Goal: Task Accomplishment & Management: Use online tool/utility

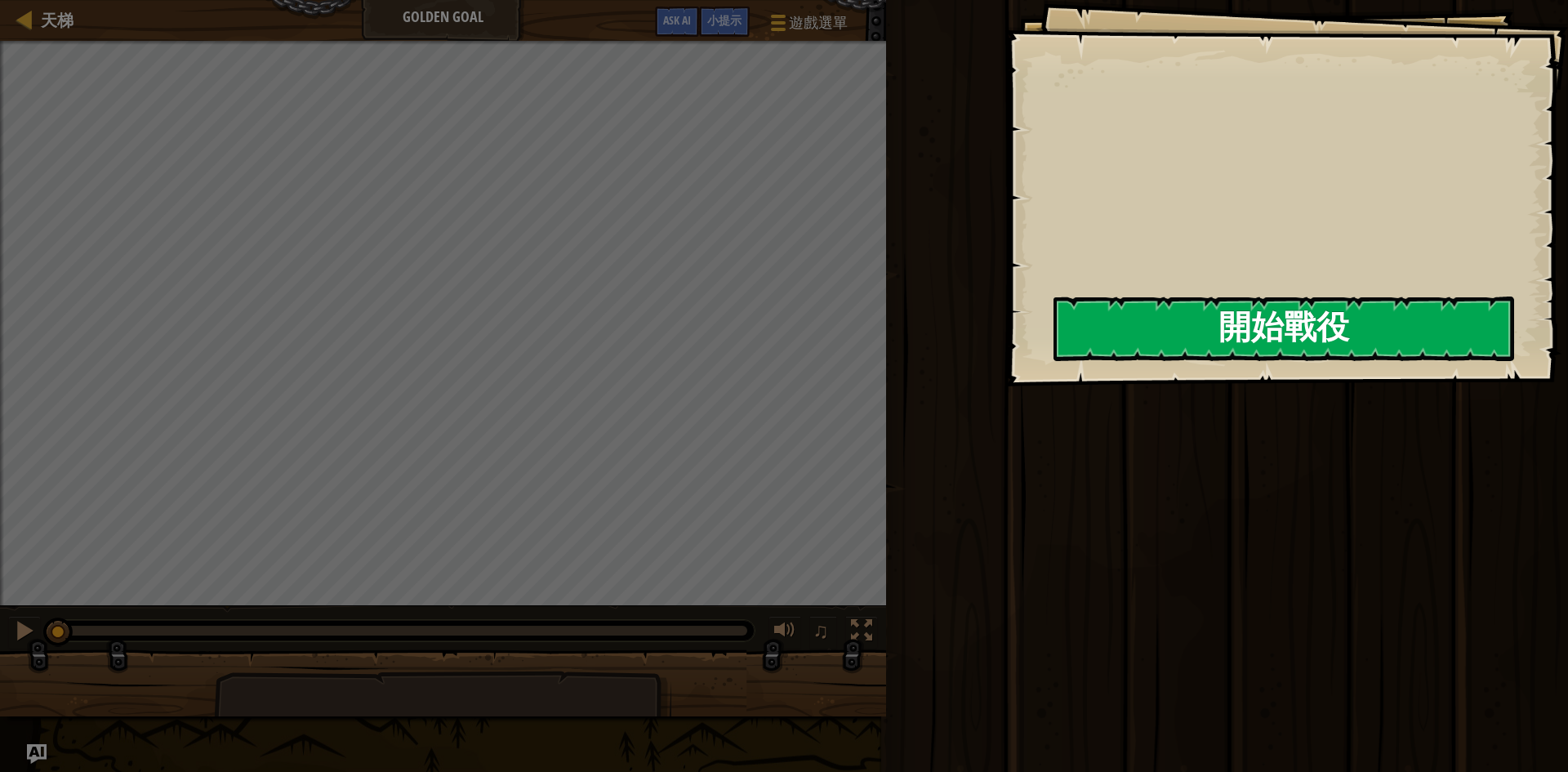
click at [1247, 337] on button "開始戰役" at bounding box center [1283, 329] width 460 height 65
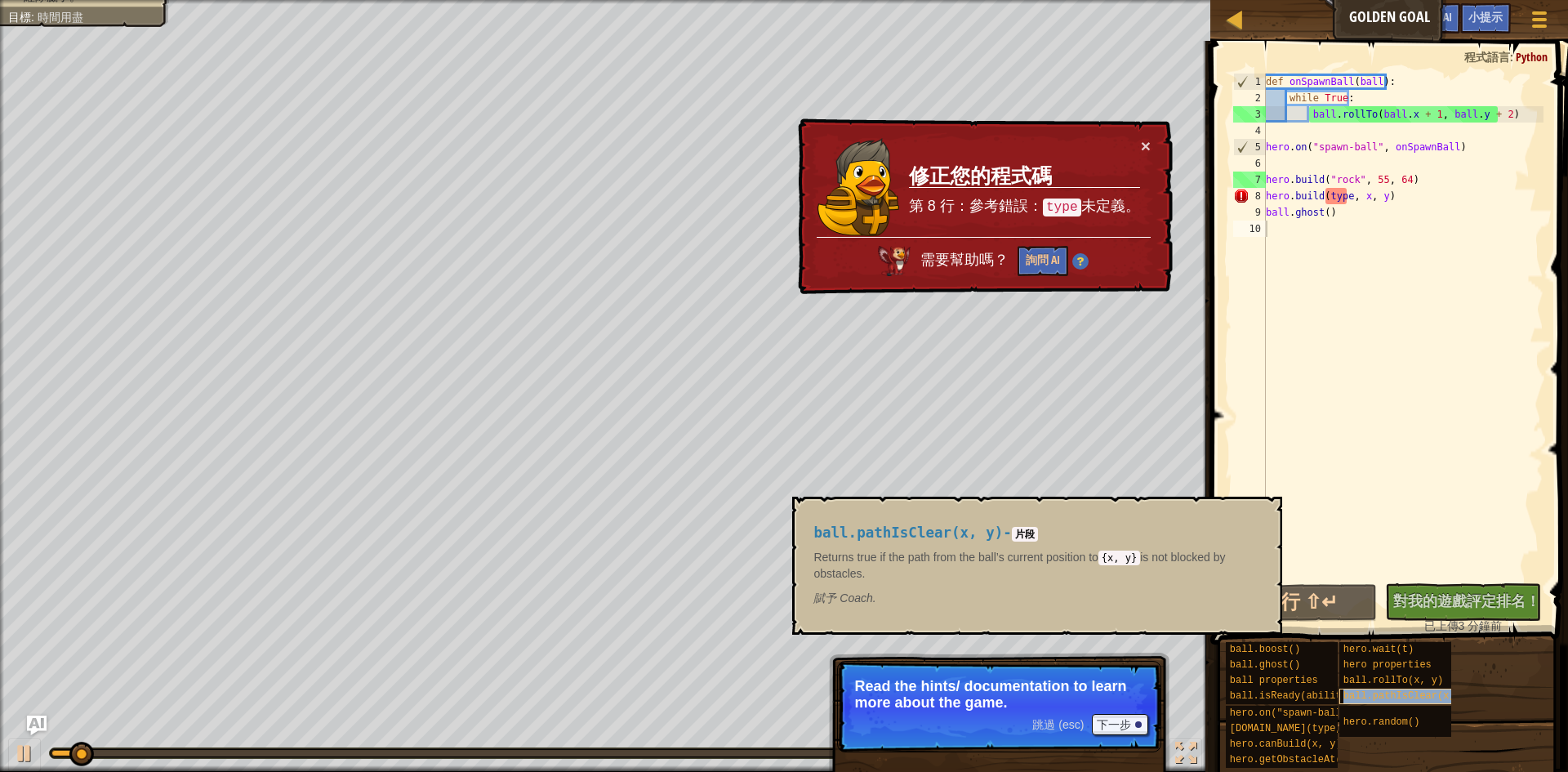
click at [1371, 695] on span "ball.pathIsClear(x, y)" at bounding box center [1407, 696] width 129 height 11
click at [1370, 695] on span "ball.pathIsClear(x, y)" at bounding box center [1407, 696] width 129 height 11
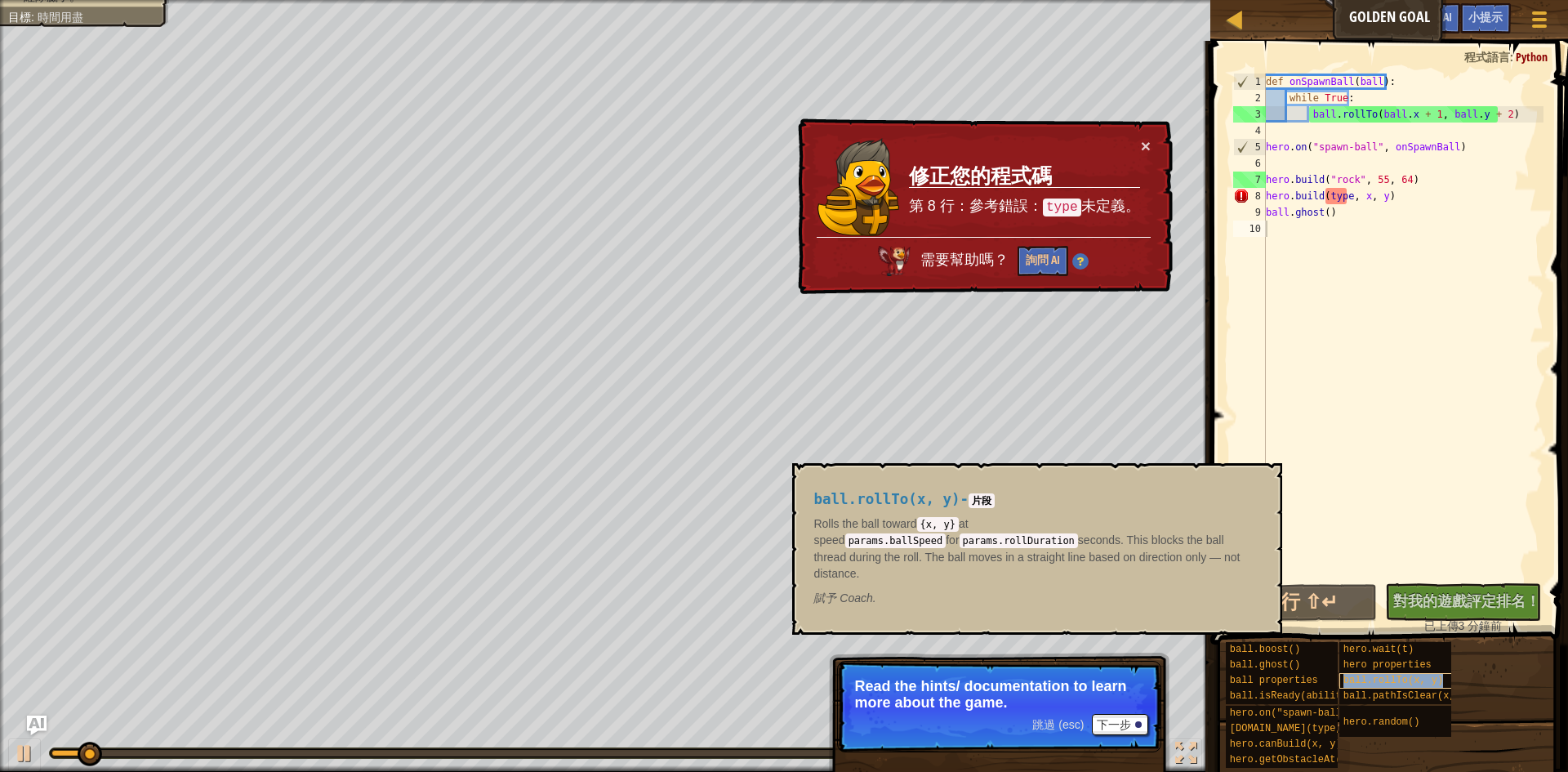
click at [1366, 683] on span "ball.rollTo(x, y)" at bounding box center [1393, 681] width 100 height 11
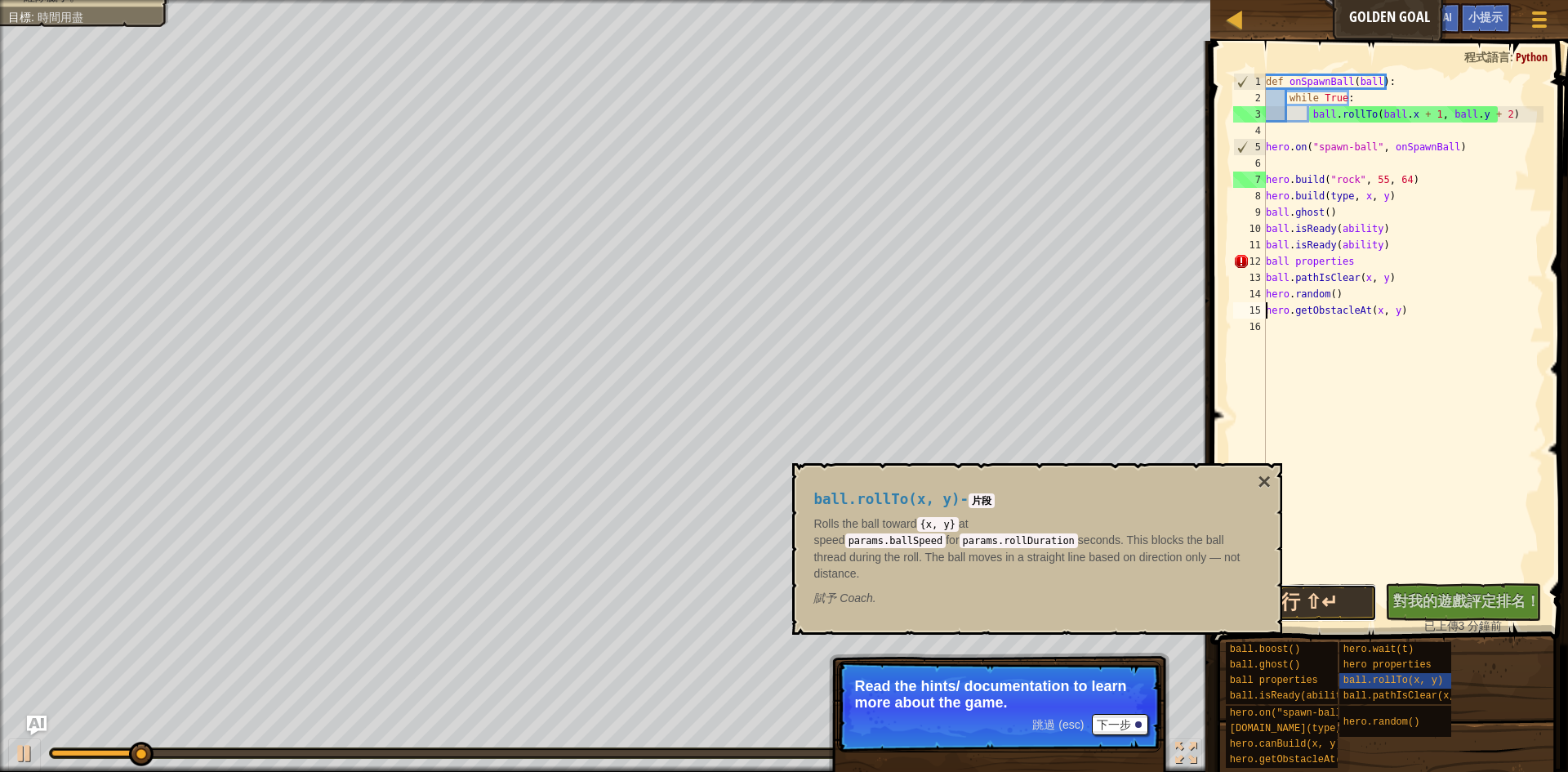
click at [1345, 608] on button "運行 ⇧↵" at bounding box center [1300, 603] width 156 height 38
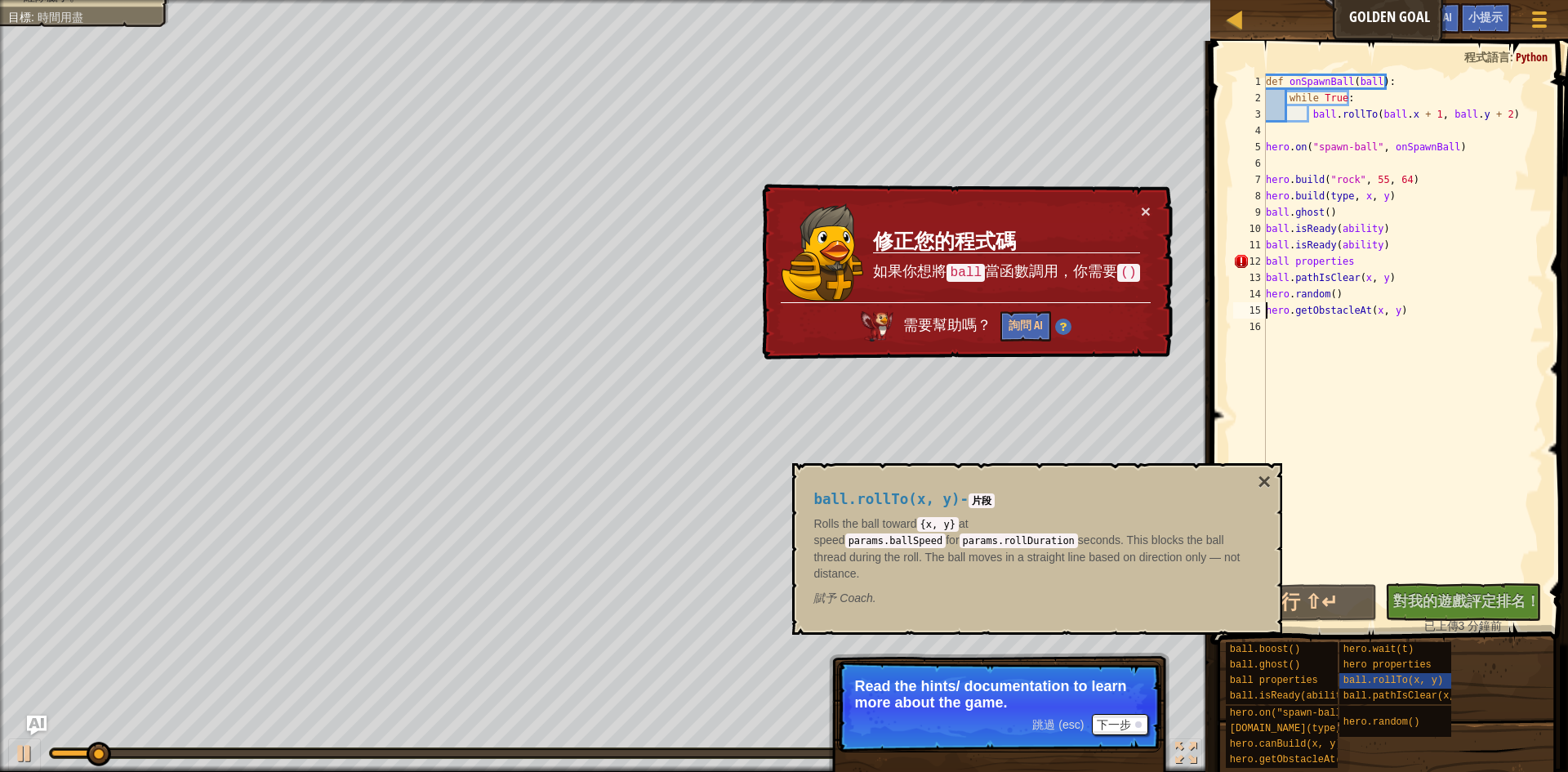
click at [1294, 262] on div "def onSpawnBall ( ball ) : while True : ball . rollTo ( ball . x + 1 , ball . y…" at bounding box center [1403, 343] width 281 height 539
type textarea "ball.pathIsClear(x, y)"
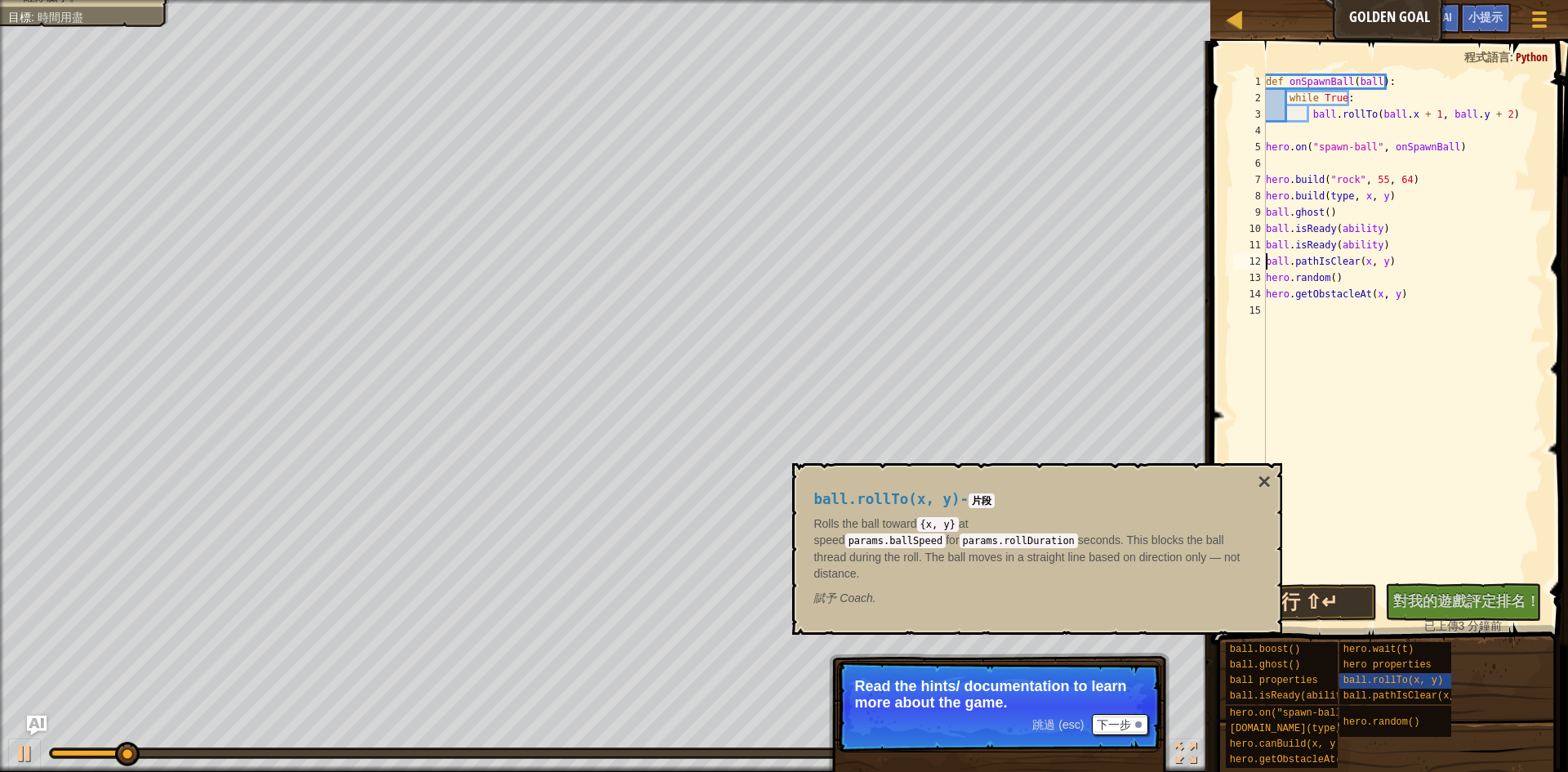
drag, startPoint x: 1331, startPoint y: 621, endPoint x: 1333, endPoint y: 605, distance: 16.1
click at [1331, 618] on div "運行 ⇧↵ 沒有新程式碼可評定排名 對我的遊戲評定排名！ 上傳中… 已上傳以求評定排名 評定失敗 已評定 已上傳 3 分鐘前" at bounding box center [1385, 609] width 328 height 51
click at [1333, 605] on button "運行 ⇧↵" at bounding box center [1300, 603] width 156 height 38
